Goal: Information Seeking & Learning: Learn about a topic

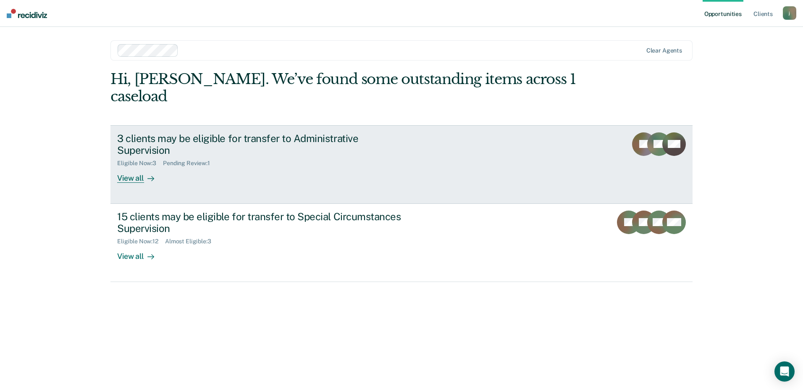
click at [181, 141] on div "3 clients may be eligible for transfer to Administrative Supervision Eligible N…" at bounding box center [274, 157] width 315 height 51
